Goal: Task Accomplishment & Management: Manage account settings

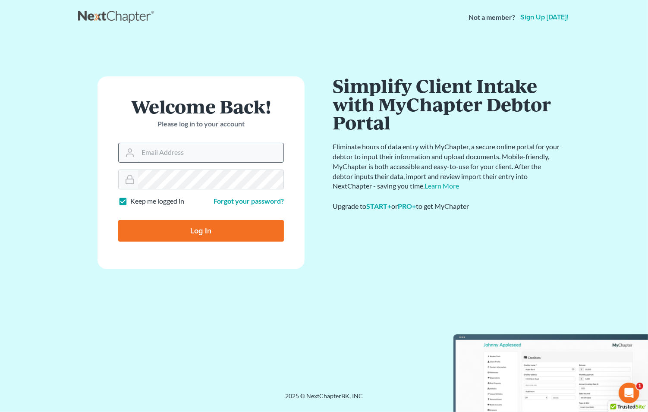
click at [162, 154] on input "Email Address" at bounding box center [210, 152] width 145 height 19
type input "[EMAIL_ADDRESS][DOMAIN_NAME]"
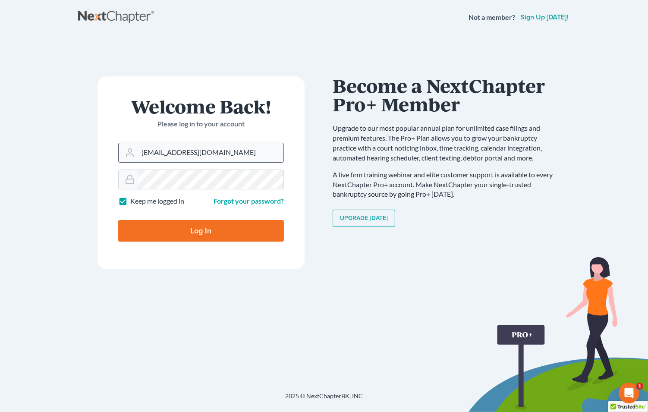
click at [118, 220] on input "Log In" at bounding box center [201, 231] width 166 height 22
type input "Thinking..."
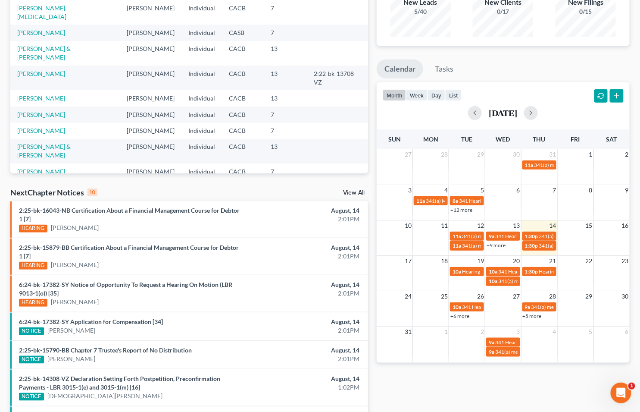
scroll to position [144, 0]
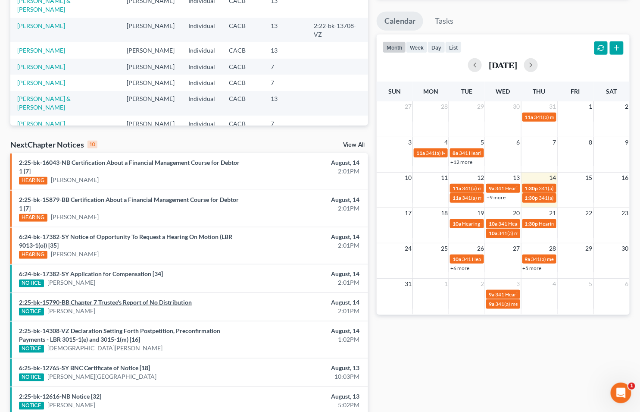
click at [101, 302] on link "2:25-bk-15790-BB Chapter 7 Trustee's Report of No Distribution" at bounding box center [105, 301] width 173 height 7
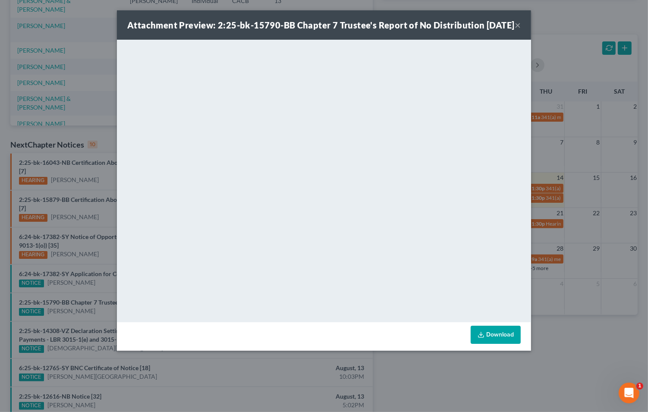
click at [492, 342] on link "Download" at bounding box center [495, 335] width 50 height 18
click at [517, 30] on button "×" at bounding box center [517, 25] width 6 height 10
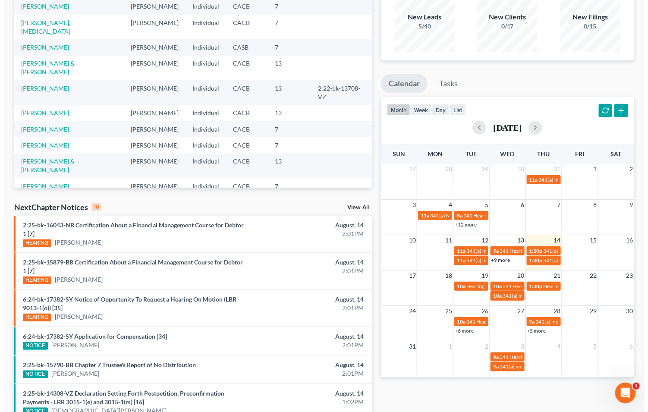
scroll to position [0, 0]
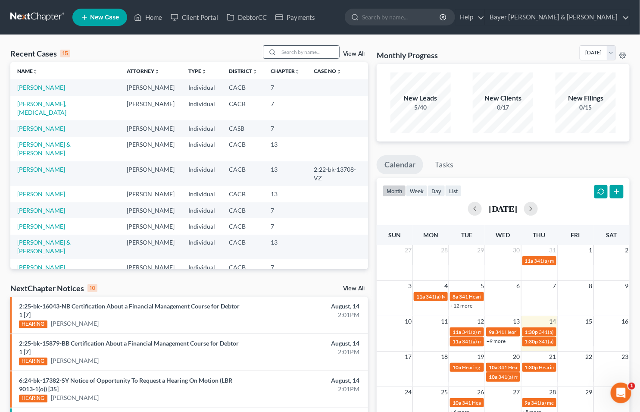
click at [303, 52] on input "search" at bounding box center [309, 52] width 60 height 13
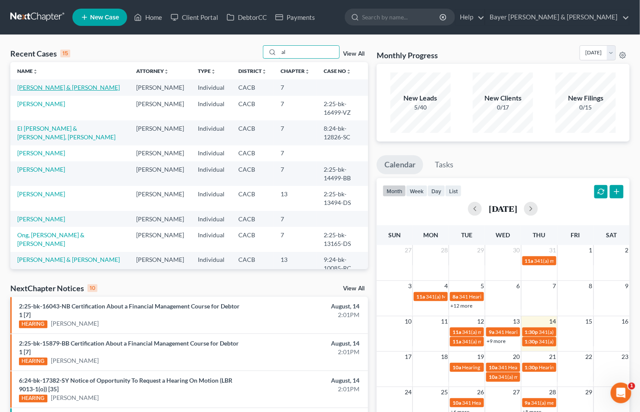
type input "al"
click at [63, 88] on link "Alaniz, Derle & Marilu" at bounding box center [68, 87] width 103 height 7
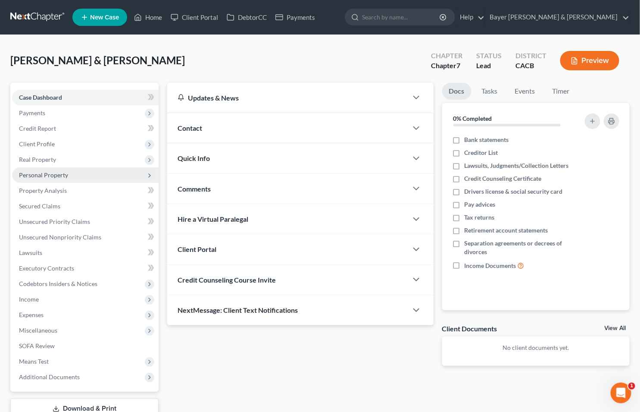
click at [50, 178] on span "Personal Property" at bounding box center [85, 175] width 147 height 16
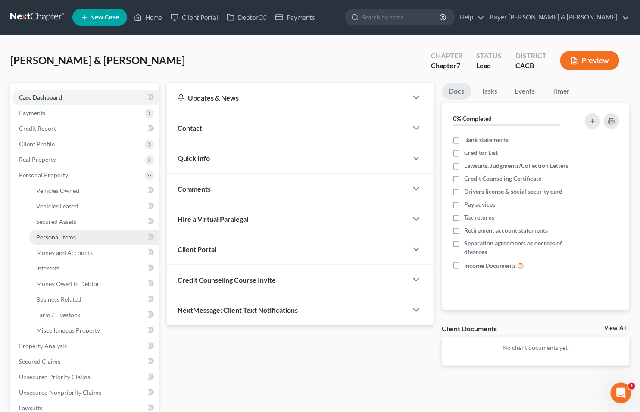
click at [72, 236] on span "Personal Items" at bounding box center [56, 236] width 40 height 7
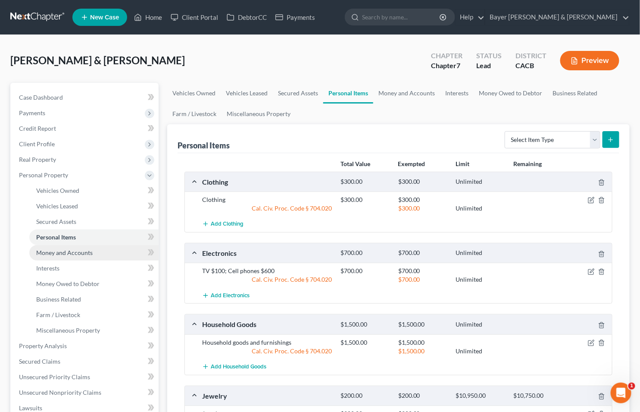
click at [80, 253] on span "Money and Accounts" at bounding box center [64, 252] width 56 height 7
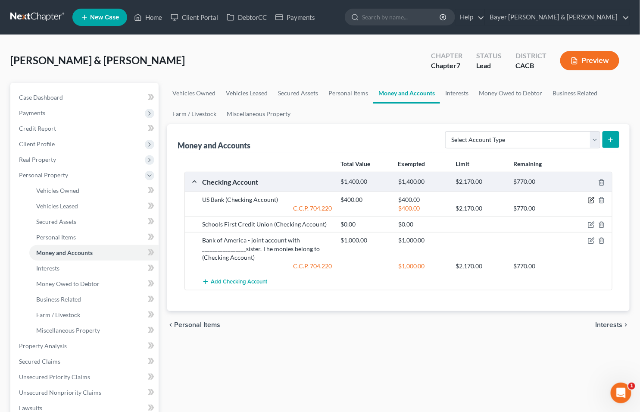
click at [593, 200] on icon "button" at bounding box center [591, 200] width 7 height 7
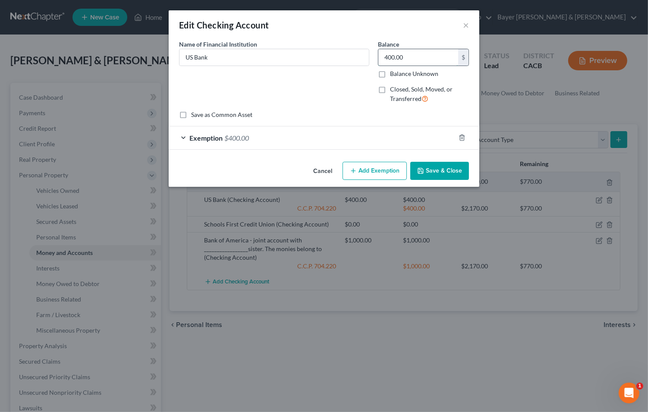
click at [411, 56] on input "400.00" at bounding box center [418, 57] width 80 height 16
type input "1,144"
click at [181, 134] on div "Exemption $400.00" at bounding box center [312, 137] width 286 height 23
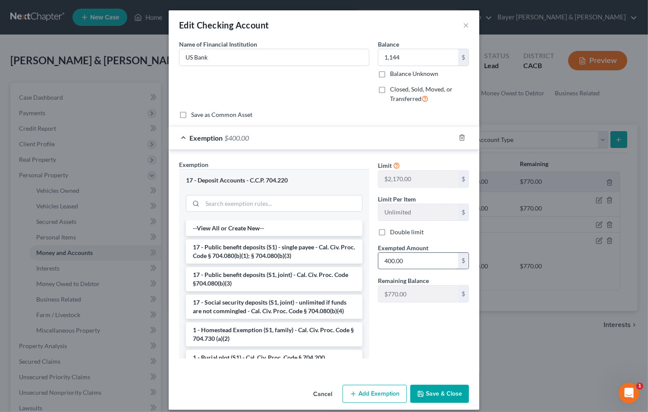
click at [411, 258] on input "400.00" at bounding box center [418, 261] width 80 height 16
type input "1,144"
click at [440, 389] on button "Save & Close" at bounding box center [439, 394] width 59 height 18
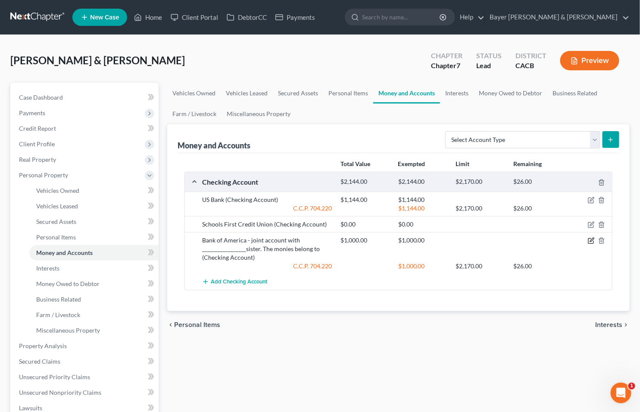
click at [591, 239] on icon "button" at bounding box center [591, 240] width 7 height 7
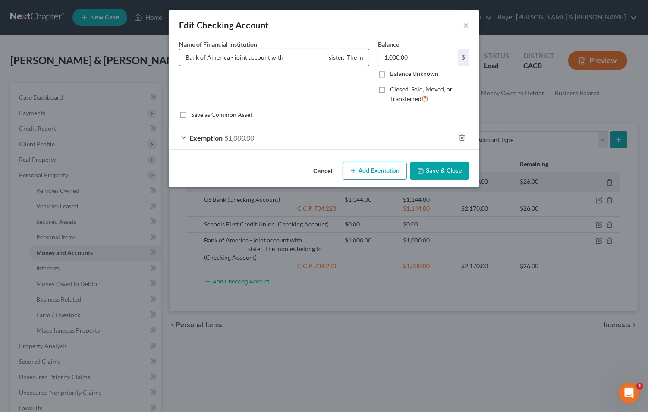
drag, startPoint x: 321, startPoint y: 56, endPoint x: 282, endPoint y: 56, distance: 39.2
click at [282, 56] on input "Bank of America - joint account with _________________sister. The monies belong…" at bounding box center [273, 57] width 189 height 16
click at [355, 56] on input "Bank of America - joint account with joint debtor's sister. The monies belong to" at bounding box center [273, 57] width 189 height 16
click at [303, 55] on input "Bank of America - joint account with joint debtor's sister. The monies belong to" at bounding box center [273, 57] width 189 height 16
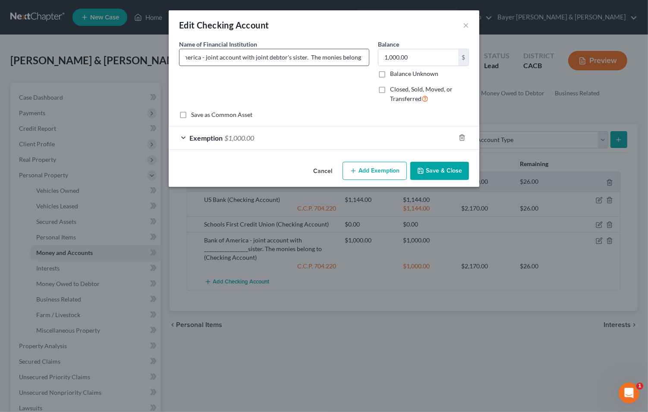
click at [363, 58] on input "Bank of America - joint account with joint debtor's sister. The monies belong to" at bounding box center [273, 57] width 189 height 16
click at [317, 58] on input "Bank of America - joint account with joint debtor's sister. The monies belong to" at bounding box center [273, 57] width 189 height 16
click at [353, 57] on input "Bank of America - joint account with joint debtor's sister. All monies belong to" at bounding box center [273, 57] width 189 height 16
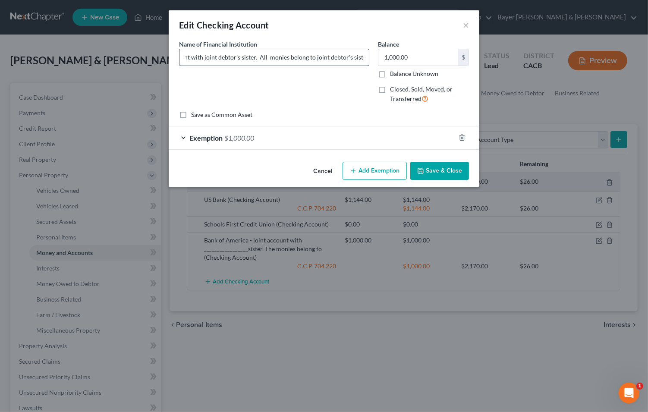
type input "Bank of America - joint account with joint debtor's sister. All monies belong t…"
type input "1,142"
click at [182, 137] on div "Exemption $1,000.00" at bounding box center [312, 137] width 286 height 23
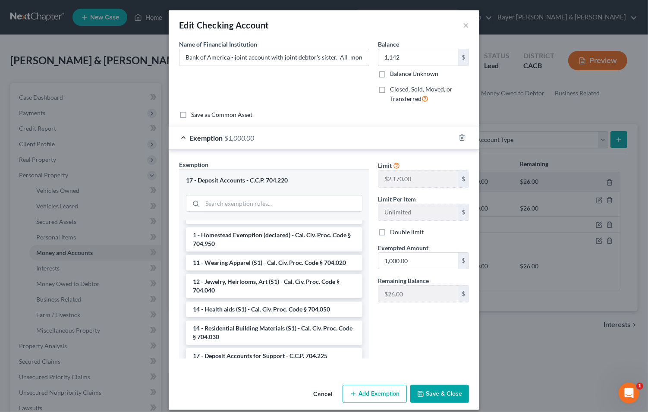
scroll to position [191, 0]
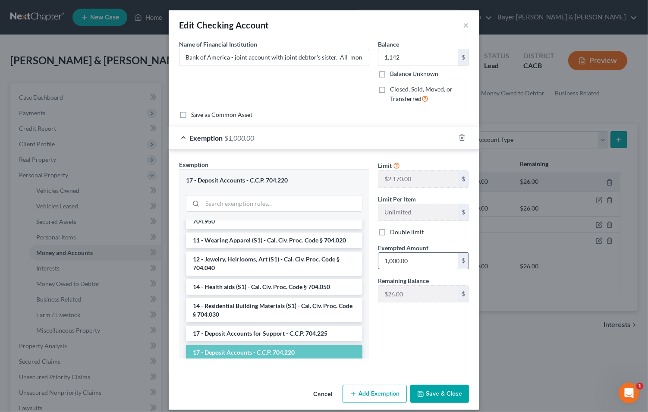
click at [408, 259] on input "1,000.00" at bounding box center [418, 261] width 80 height 16
type input "1,142"
click at [436, 400] on button "Save & Close" at bounding box center [439, 394] width 59 height 18
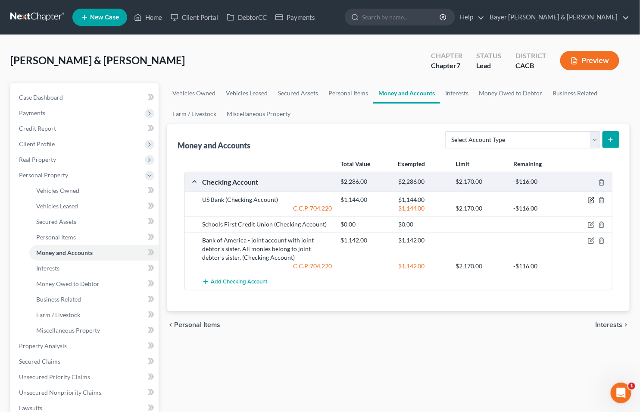
click at [591, 201] on icon "button" at bounding box center [592, 199] width 4 height 4
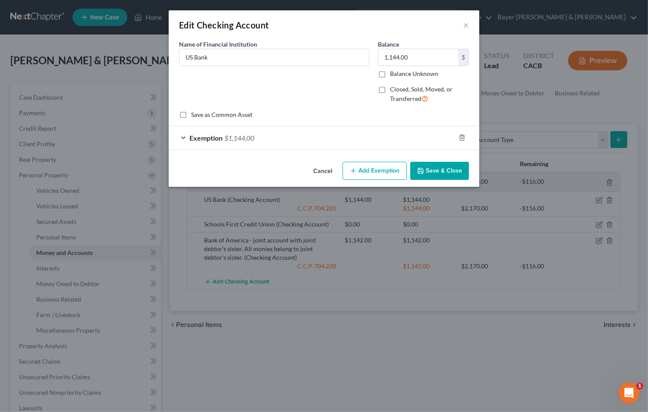
click at [374, 174] on button "Add Exemption" at bounding box center [374, 171] width 64 height 18
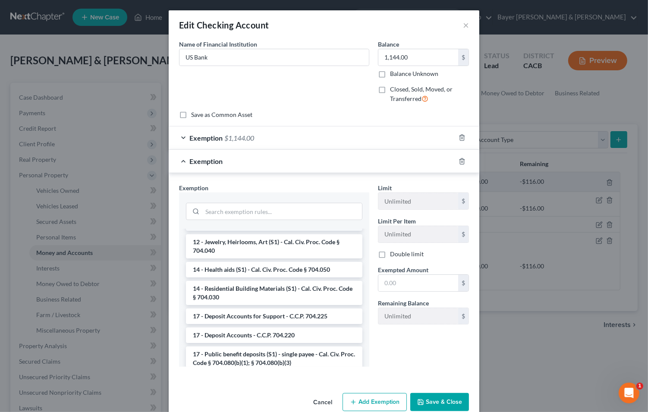
scroll to position [239, 0]
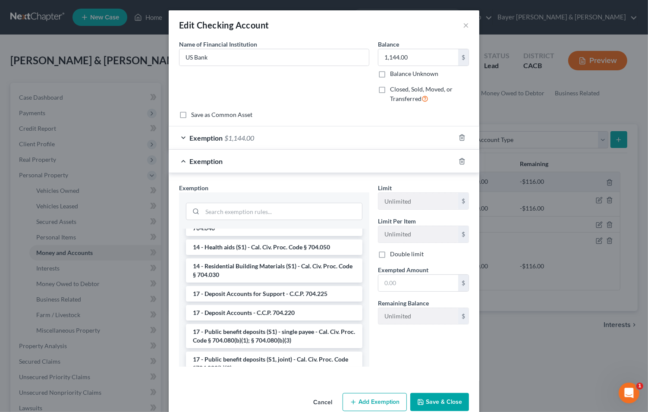
click at [66, 92] on div "Edit Checking Account × An exemption set must first be selected from the Filing…" at bounding box center [324, 206] width 648 height 412
click at [464, 26] on button "×" at bounding box center [466, 25] width 6 height 10
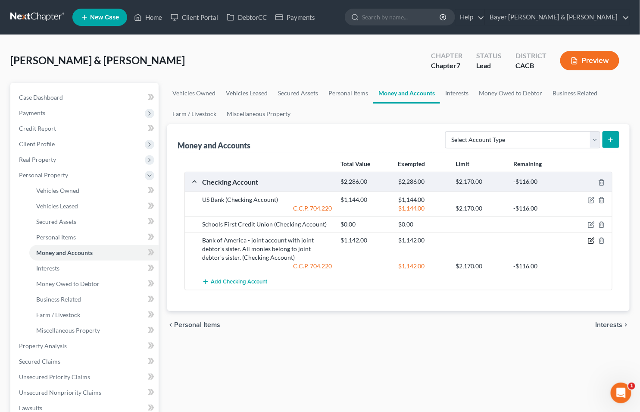
click at [592, 240] on icon "button" at bounding box center [591, 240] width 7 height 7
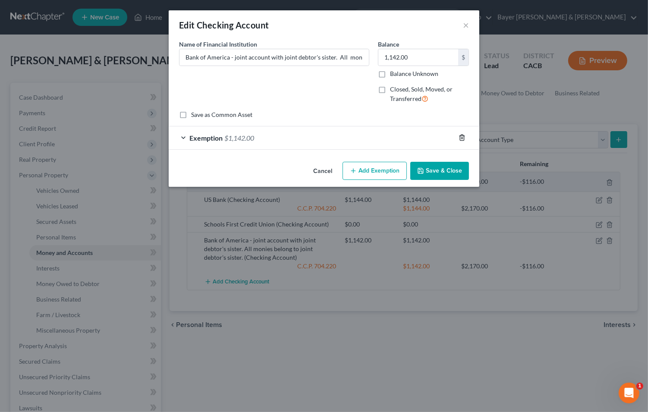
click at [461, 137] on icon "button" at bounding box center [461, 137] width 7 height 7
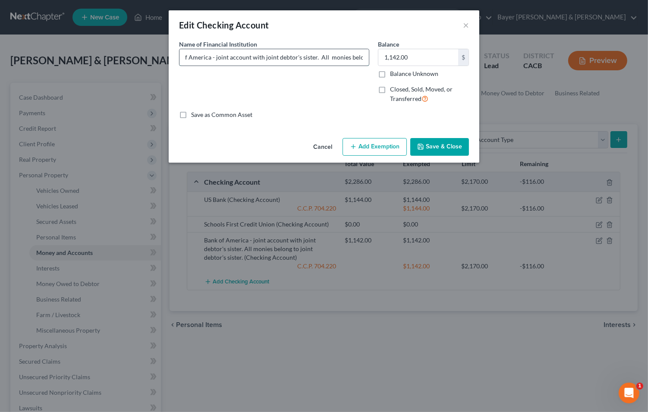
scroll to position [0, 80]
drag, startPoint x: 345, startPoint y: 55, endPoint x: 282, endPoint y: 56, distance: 62.5
click at [282, 56] on input "Bank of America - joint account with joint debtor's sister. All monies belong t…" at bounding box center [273, 57] width 189 height 16
type input "Bank of America - joint account with joint debtor's sister. All deposits belong…"
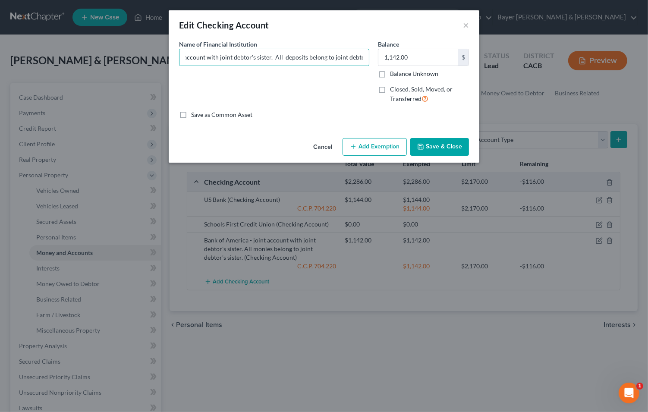
click at [428, 145] on button "Save & Close" at bounding box center [439, 147] width 59 height 18
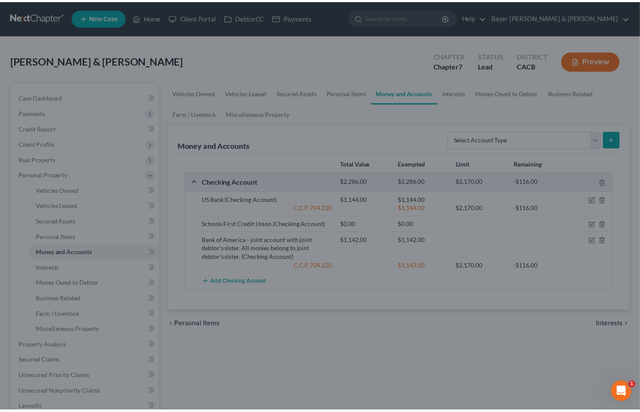
scroll to position [0, 0]
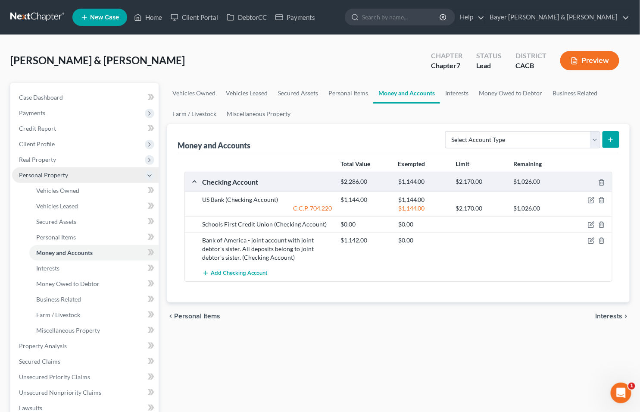
click at [96, 176] on span "Personal Property" at bounding box center [85, 175] width 147 height 16
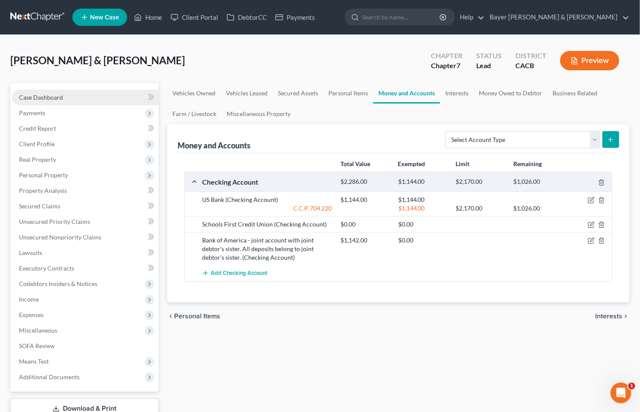
click at [53, 97] on span "Case Dashboard" at bounding box center [41, 97] width 44 height 7
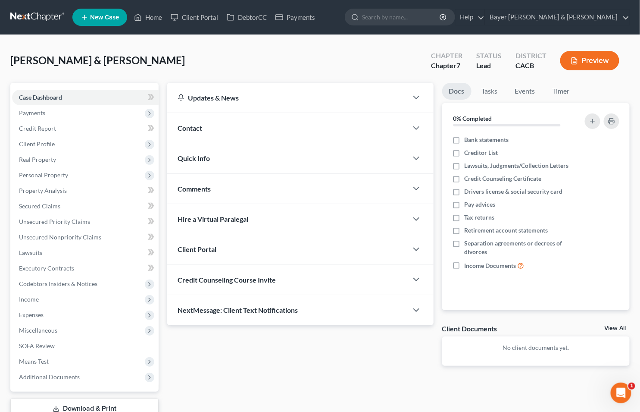
click at [606, 61] on button "Preview" at bounding box center [590, 60] width 59 height 19
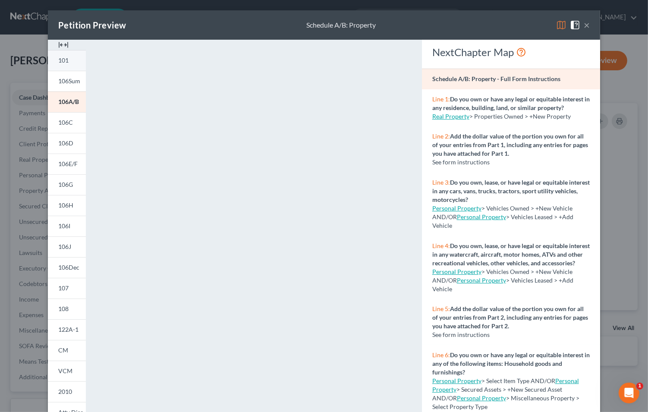
click at [61, 61] on span "101" at bounding box center [63, 59] width 10 height 7
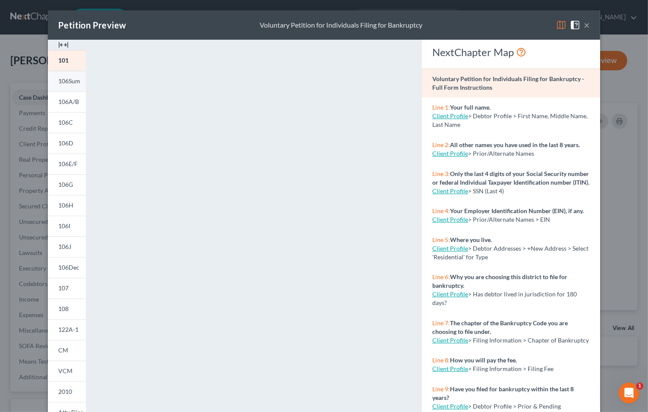
click at [69, 82] on span "106Sum" at bounding box center [69, 80] width 22 height 7
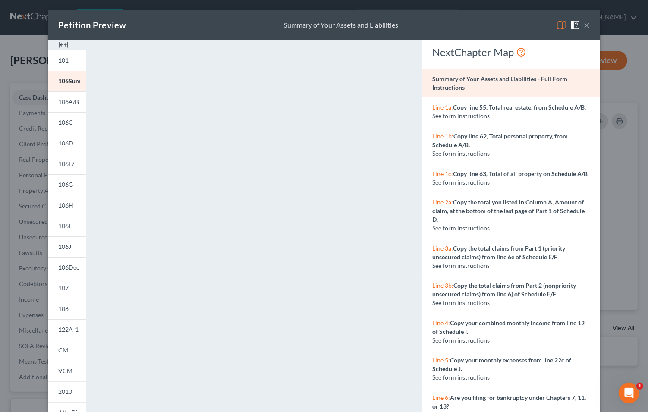
click at [583, 23] on button "×" at bounding box center [586, 25] width 6 height 10
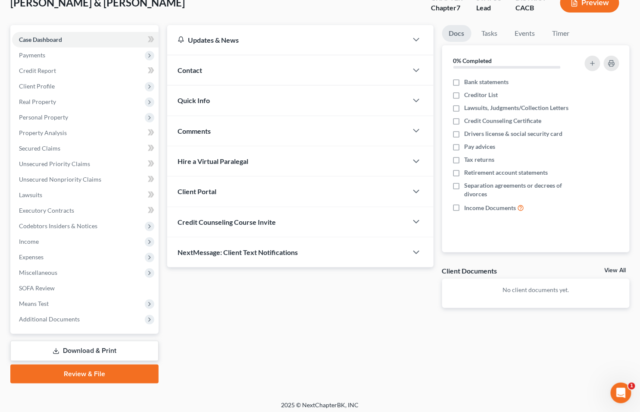
scroll to position [61, 0]
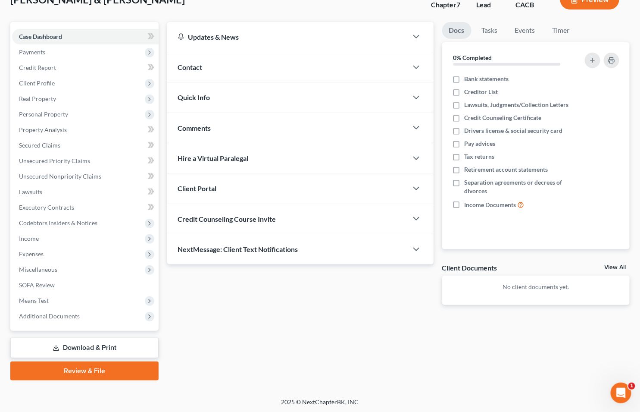
click at [113, 347] on link "Download & Print" at bounding box center [84, 348] width 148 height 20
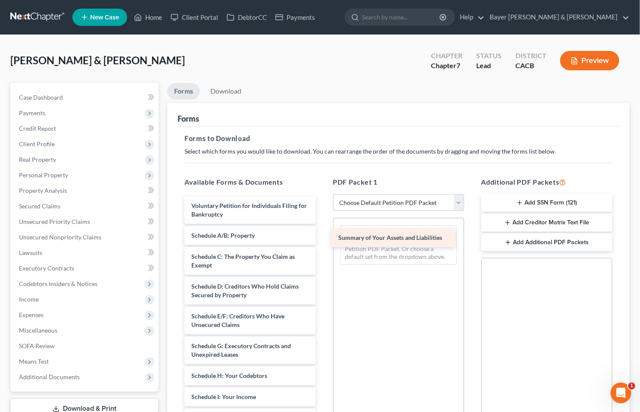
drag, startPoint x: 241, startPoint y: 239, endPoint x: 389, endPoint y: 242, distance: 147.1
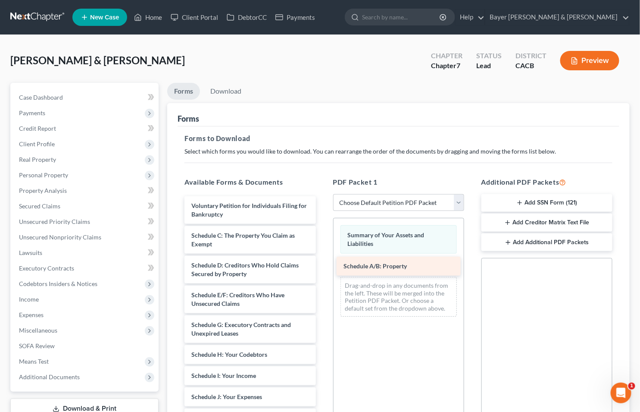
drag, startPoint x: 223, startPoint y: 238, endPoint x: 375, endPoint y: 269, distance: 155.4
click at [323, 269] on div "Schedule A/B: Property Voluntary Petition for Individuals Filing for Bankruptcy…" at bounding box center [250, 411] width 145 height 431
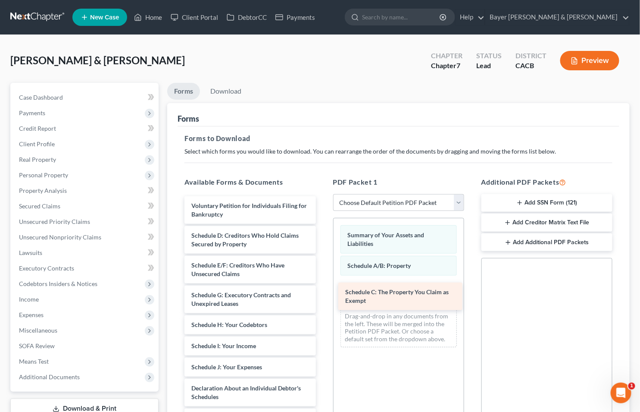
drag, startPoint x: 203, startPoint y: 238, endPoint x: 358, endPoint y: 294, distance: 164.8
click at [323, 294] on div "Schedule C: The Property You Claim as Exempt Voluntary Petition for Individuals…" at bounding box center [250, 396] width 145 height 401
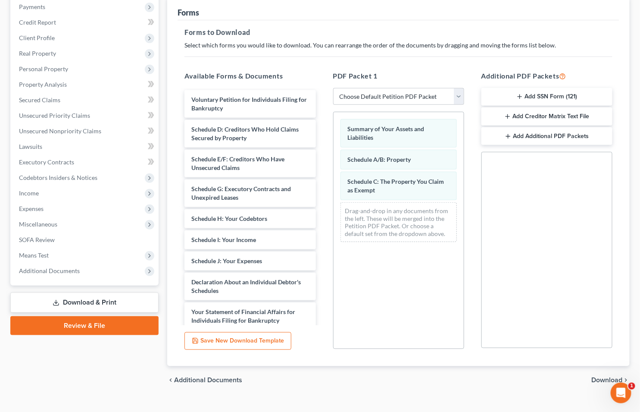
scroll to position [121, 0]
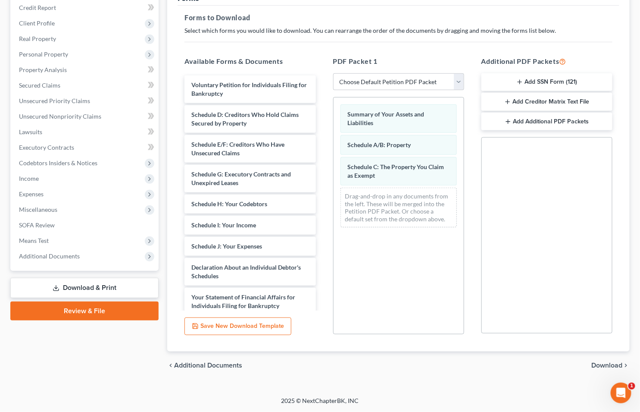
click at [600, 366] on span "Download" at bounding box center [607, 365] width 31 height 7
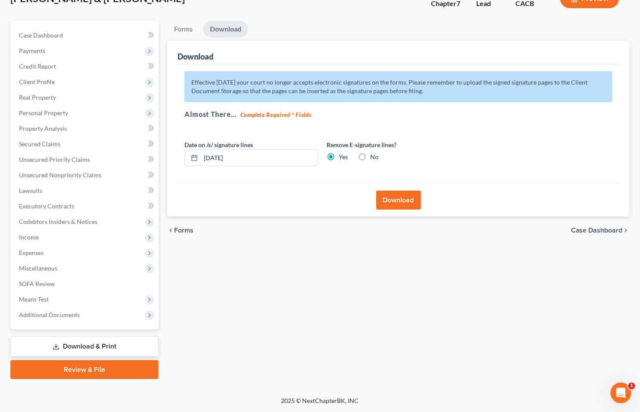
scroll to position [61, 0]
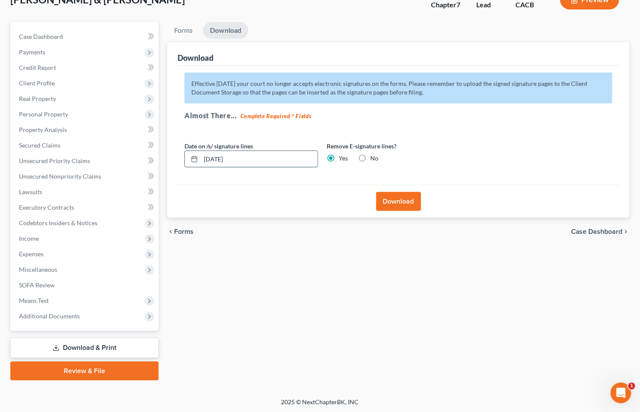
drag, startPoint x: 249, startPoint y: 154, endPoint x: 199, endPoint y: 161, distance: 50.2
click at [199, 161] on div "08/14/2025" at bounding box center [252, 158] width 134 height 17
click at [377, 202] on button "Download" at bounding box center [398, 201] width 45 height 19
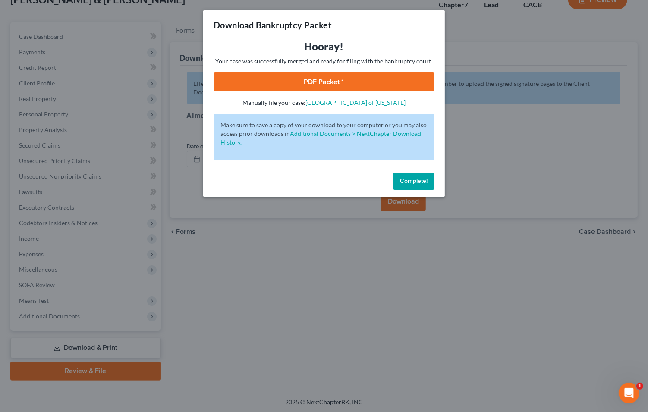
click at [328, 78] on link "PDF Packet 1" at bounding box center [323, 81] width 221 height 19
click at [127, 13] on div "Download Bankruptcy Packet Hooray! Your case was successfully merged and ready …" at bounding box center [324, 206] width 648 height 412
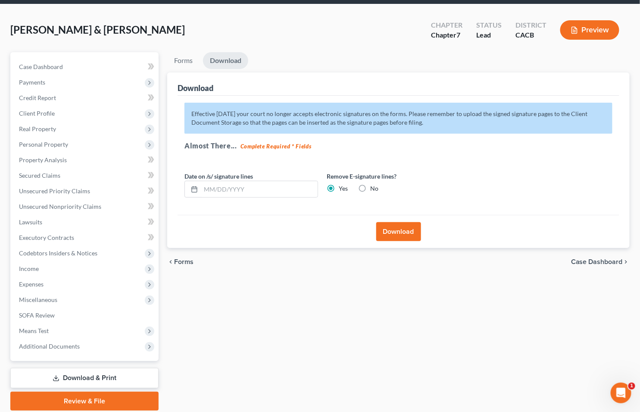
scroll to position [0, 0]
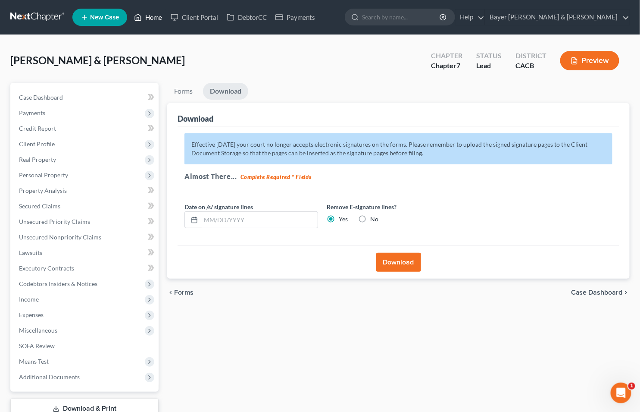
click at [156, 17] on link "Home" at bounding box center [148, 17] width 37 height 16
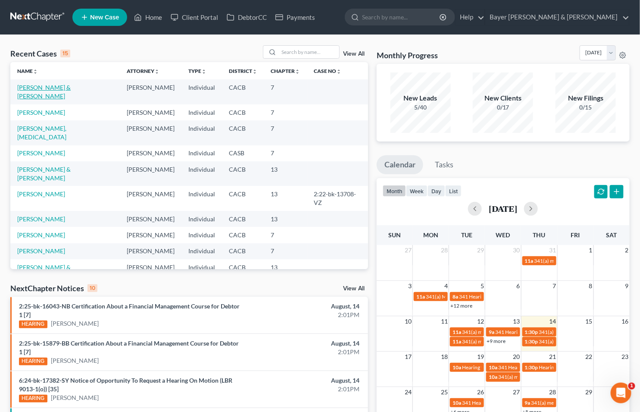
click at [57, 86] on link "Alaniz, Derle & Marilu" at bounding box center [43, 92] width 53 height 16
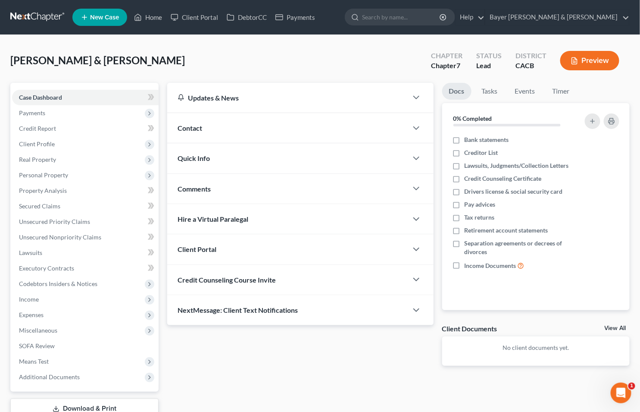
click at [97, 410] on link "Download & Print" at bounding box center [84, 408] width 148 height 20
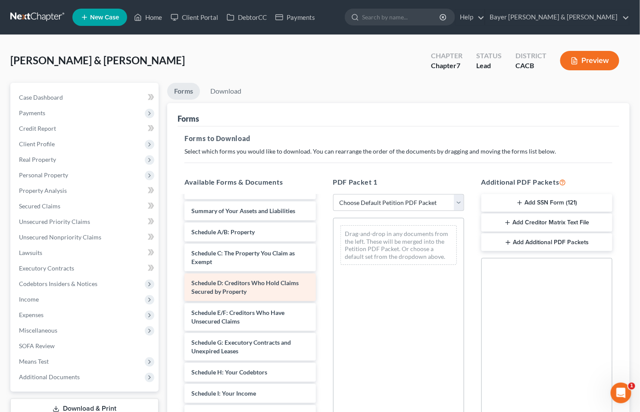
scroll to position [48, 0]
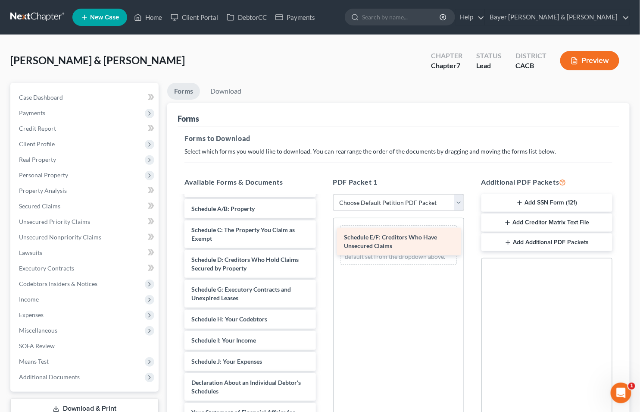
drag, startPoint x: 224, startPoint y: 292, endPoint x: 377, endPoint y: 241, distance: 161.2
click at [323, 241] on div "Schedule E/F: Creditors Who Have Unsecured Claims Voluntary Petition for Indivi…" at bounding box center [250, 369] width 145 height 443
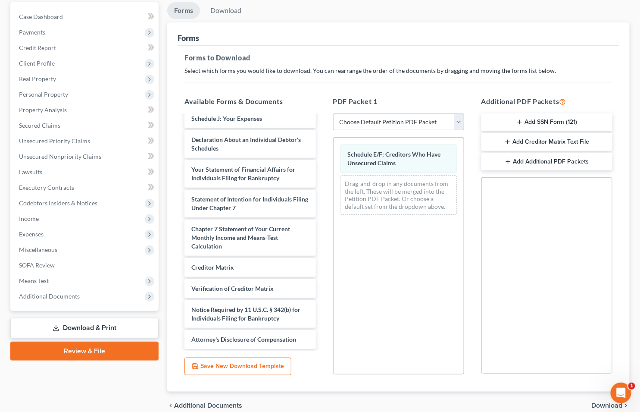
scroll to position [121, 0]
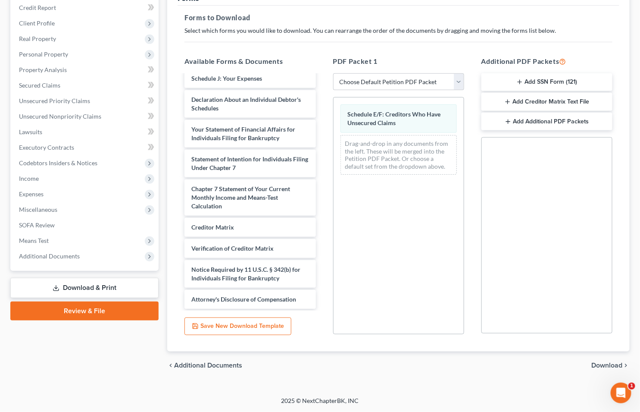
click at [601, 362] on span "Download" at bounding box center [607, 365] width 31 height 7
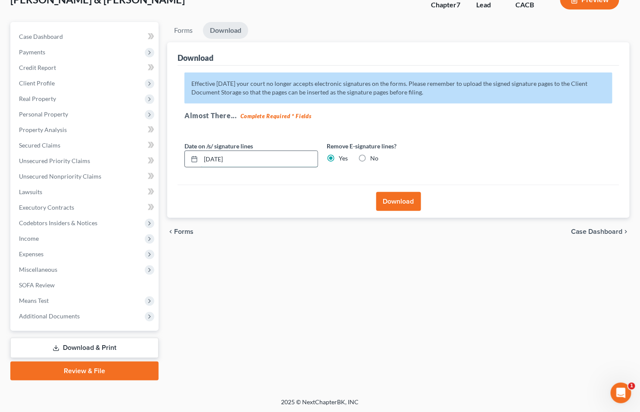
drag, startPoint x: 254, startPoint y: 160, endPoint x: 198, endPoint y: 162, distance: 56.1
click at [198, 162] on div "08/14/2025" at bounding box center [252, 158] width 134 height 17
click at [390, 199] on button "Download" at bounding box center [398, 201] width 45 height 19
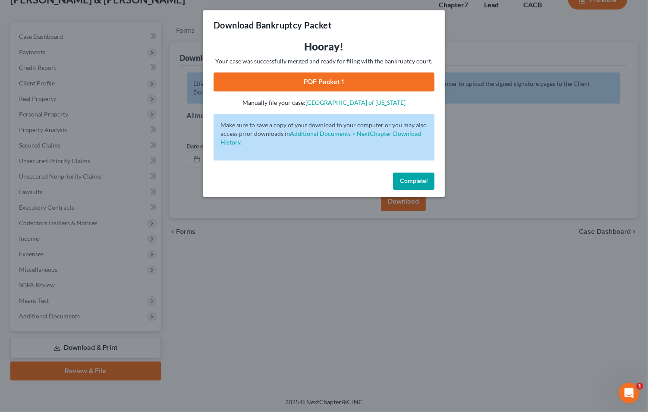
click at [269, 75] on link "PDF Packet 1" at bounding box center [323, 81] width 221 height 19
click at [75, 18] on div "Download Bankruptcy Packet Hooray! Your case was successfully merged and ready …" at bounding box center [324, 206] width 648 height 412
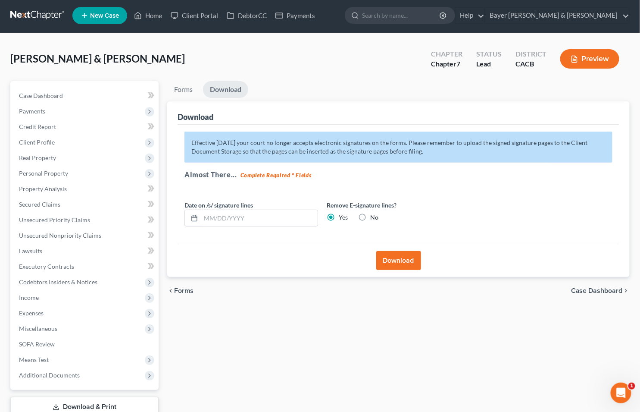
scroll to position [0, 0]
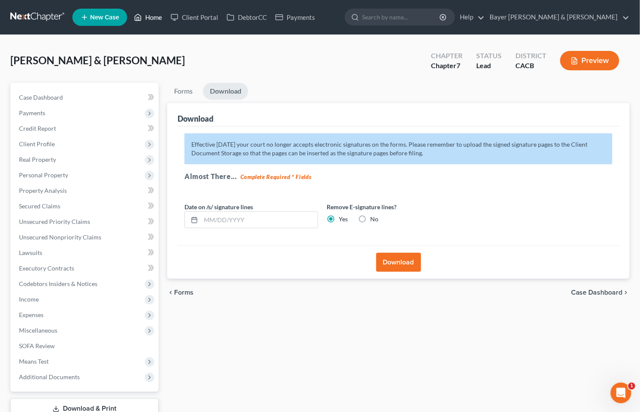
click at [148, 14] on link "Home" at bounding box center [148, 17] width 37 height 16
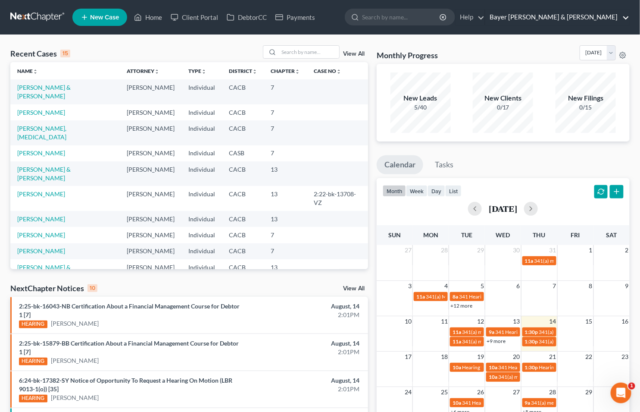
click at [624, 15] on link "Bayer Wishman & Leotta" at bounding box center [558, 17] width 144 height 16
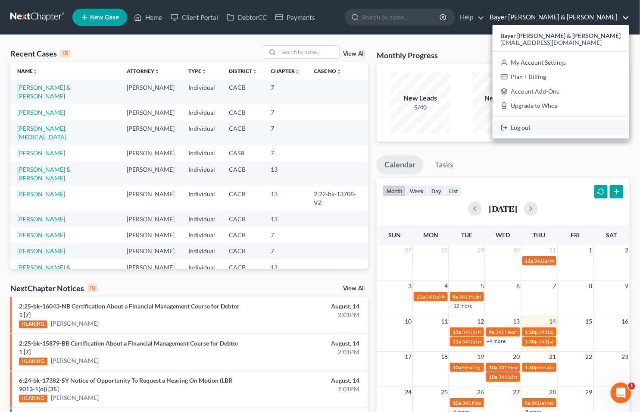
click at [549, 131] on link "Log out" at bounding box center [561, 127] width 137 height 15
